Goal: Information Seeking & Learning: Learn about a topic

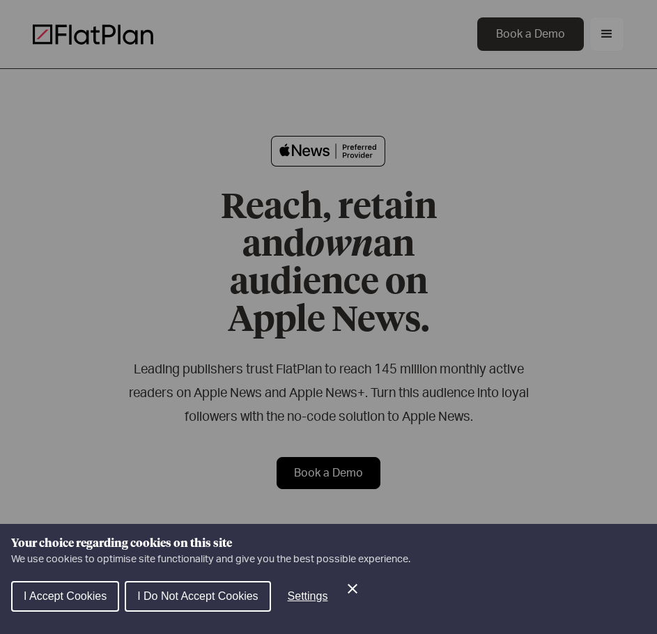
click at [349, 572] on div "Your choice regarding cookies on this site We use cookies to optimise site func…" at bounding box center [328, 579] width 657 height 110
click at [350, 581] on icon "Close Cookie Control" at bounding box center [352, 589] width 17 height 17
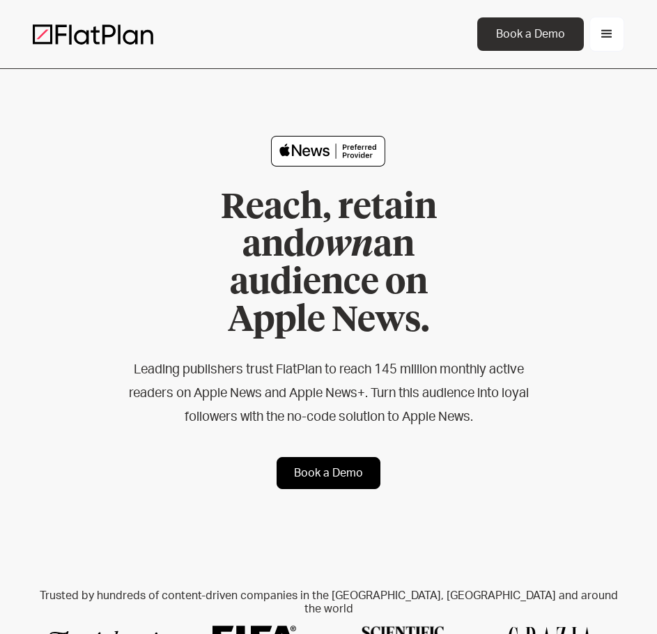
click at [601, 38] on div "menu" at bounding box center [607, 34] width 17 height 17
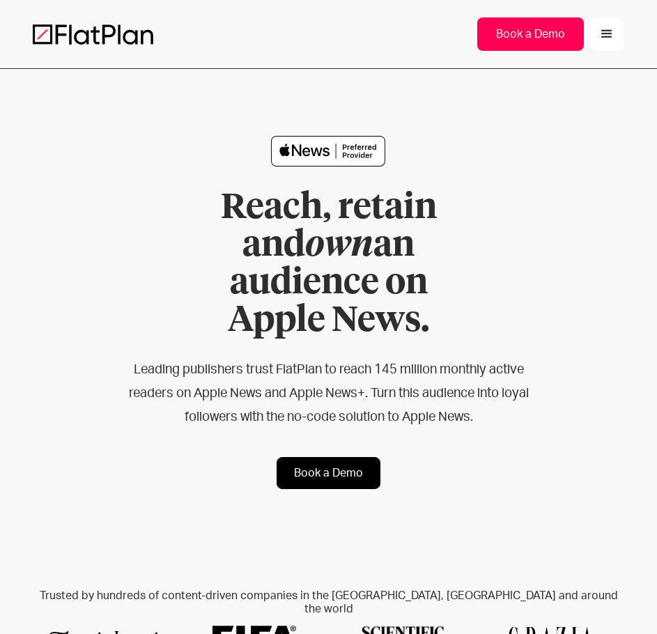
click at [534, 38] on div "Book a Demo" at bounding box center [530, 34] width 73 height 17
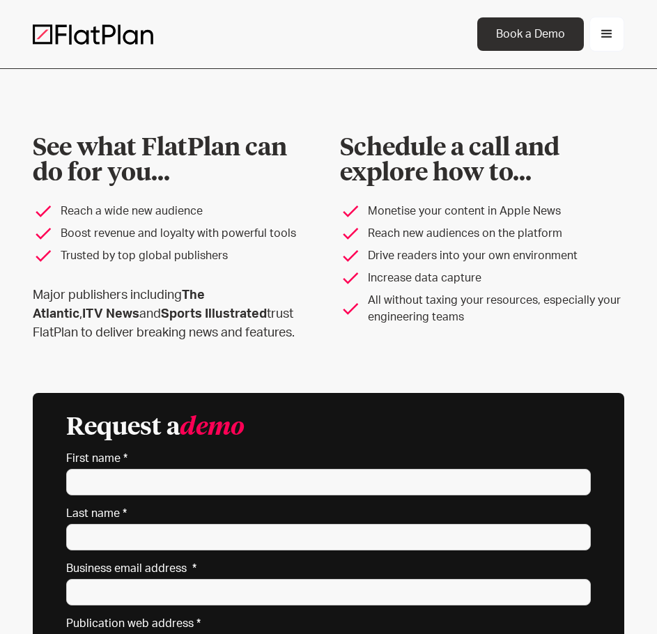
click at [607, 26] on div "menu" at bounding box center [607, 34] width 17 height 17
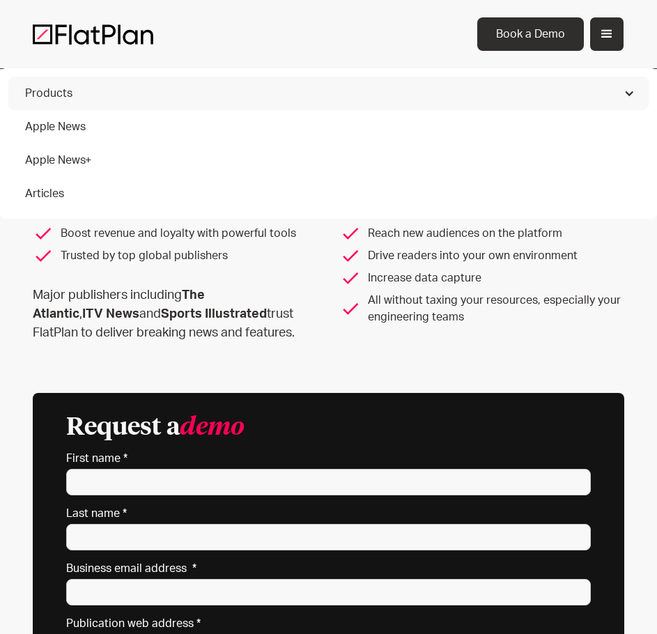
click at [146, 185] on link "Articles" at bounding box center [328, 193] width 641 height 33
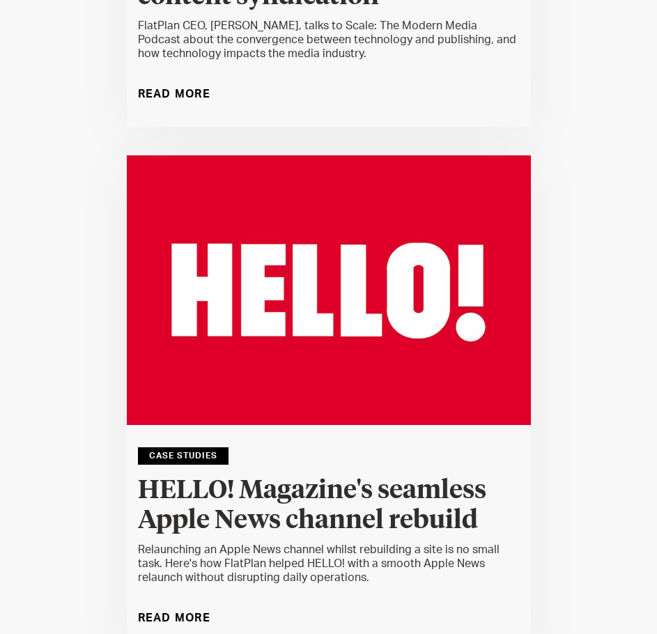
scroll to position [19054, 0]
